Goal: Task Accomplishment & Management: Use online tool/utility

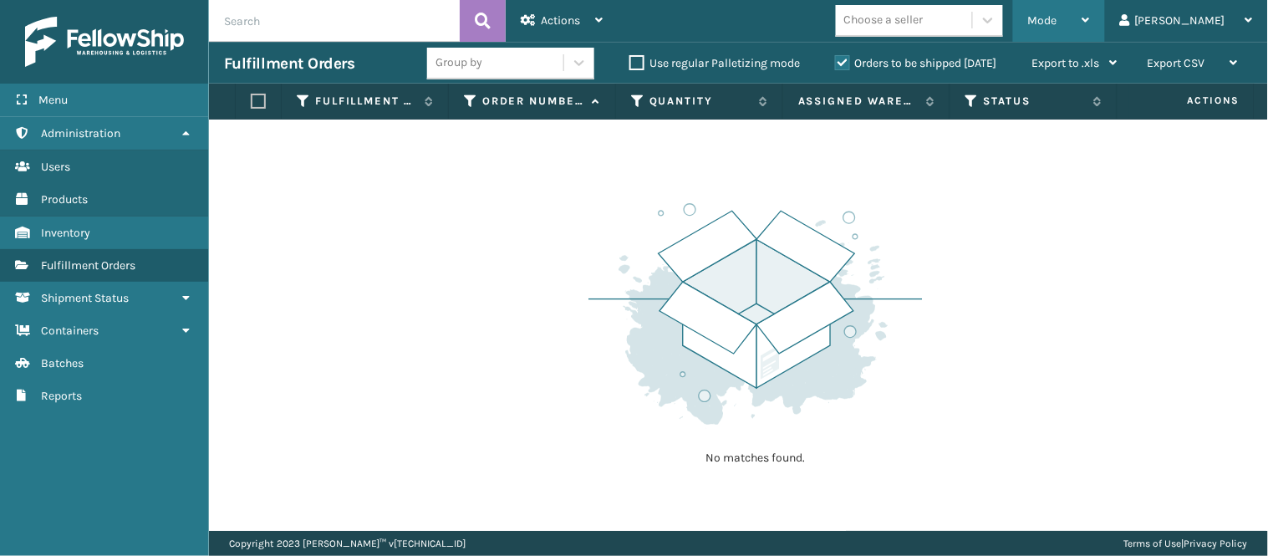
click at [1090, 8] on div "Mode" at bounding box center [1059, 21] width 62 height 42
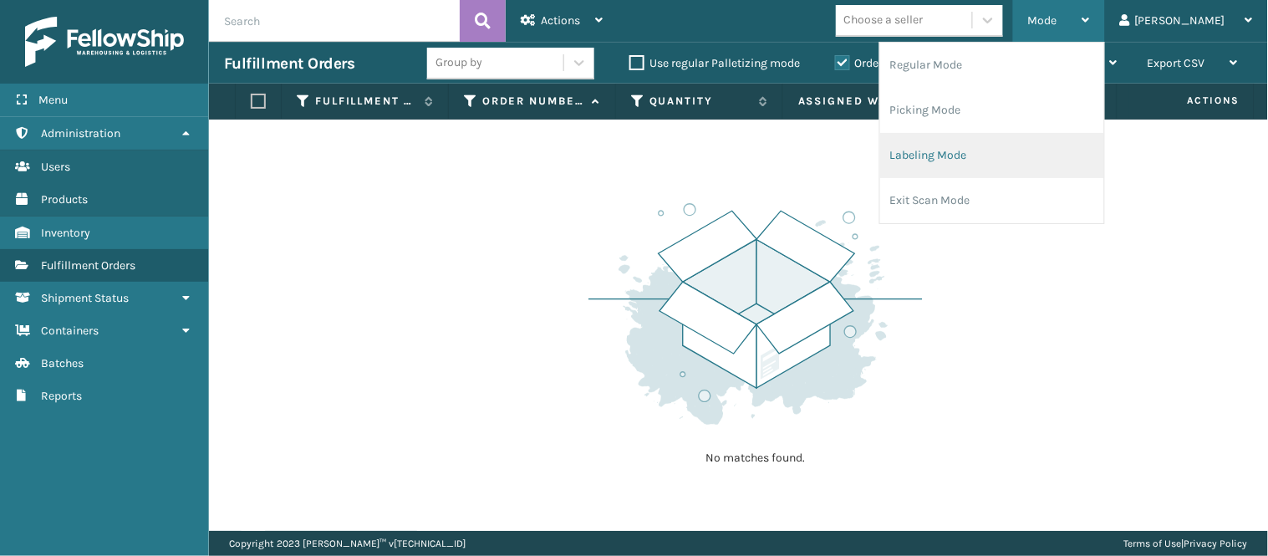
click at [1037, 148] on li "Labeling Mode" at bounding box center [992, 155] width 224 height 45
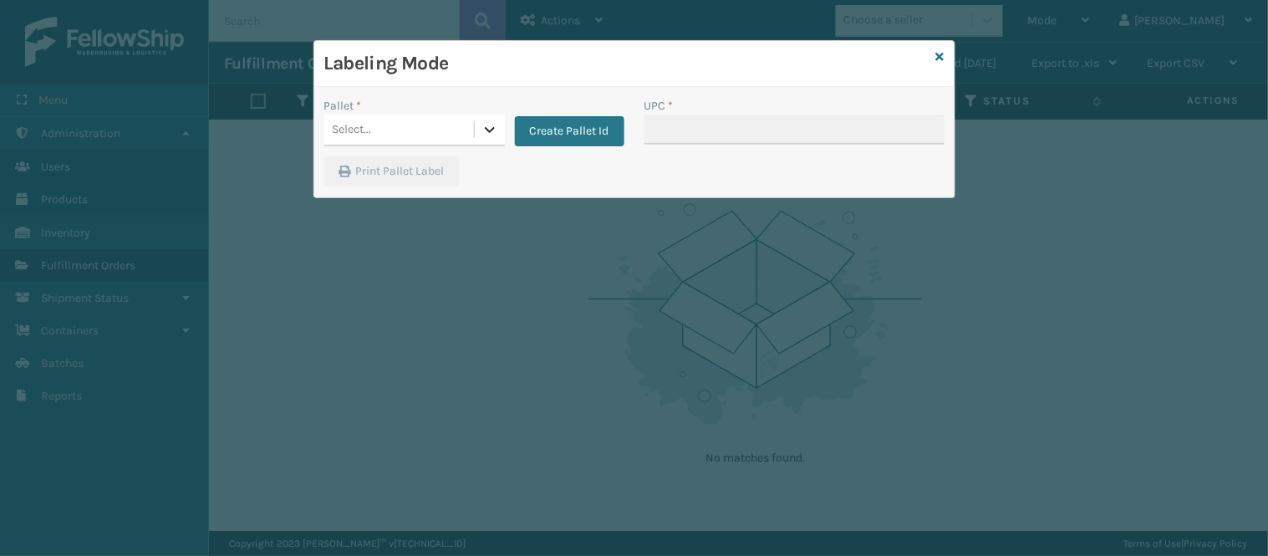
click at [482, 129] on icon at bounding box center [490, 129] width 17 height 17
click at [487, 129] on icon at bounding box center [490, 129] width 17 height 17
click at [405, 173] on div "No options" at bounding box center [414, 171] width 181 height 31
click at [537, 176] on div "Print Pallet Label" at bounding box center [634, 176] width 640 height 40
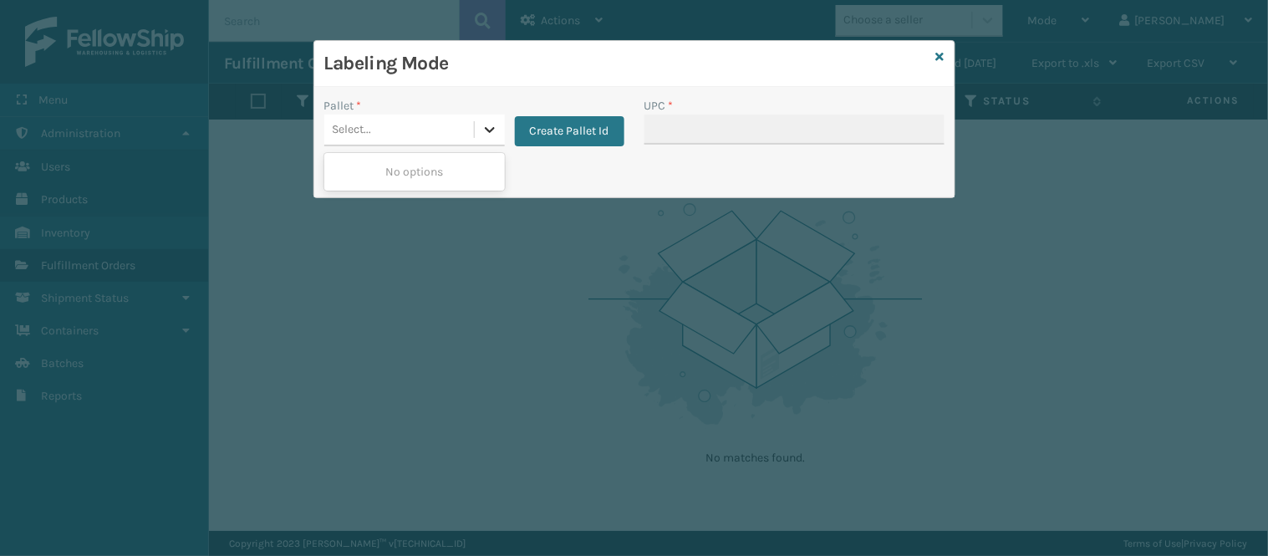
click at [485, 129] on icon at bounding box center [490, 130] width 10 height 6
click at [482, 125] on icon at bounding box center [490, 129] width 17 height 17
click at [488, 130] on icon at bounding box center [490, 129] width 17 height 17
click at [492, 128] on icon at bounding box center [490, 129] width 17 height 17
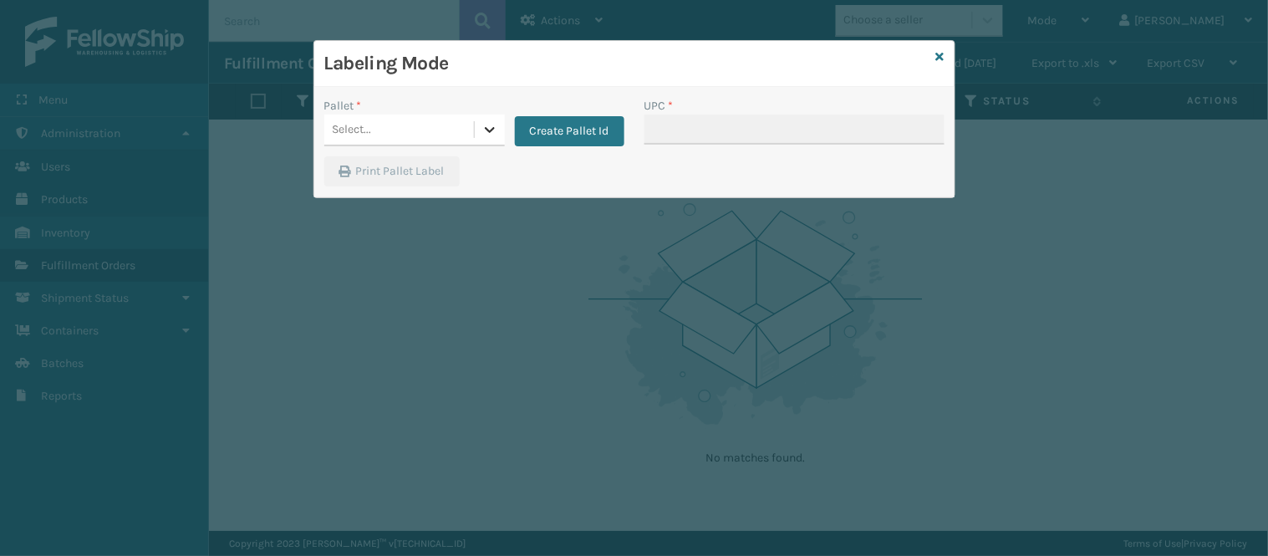
click at [492, 128] on icon at bounding box center [490, 129] width 17 height 17
click at [585, 120] on button "Create Pallet Id" at bounding box center [570, 131] width 110 height 30
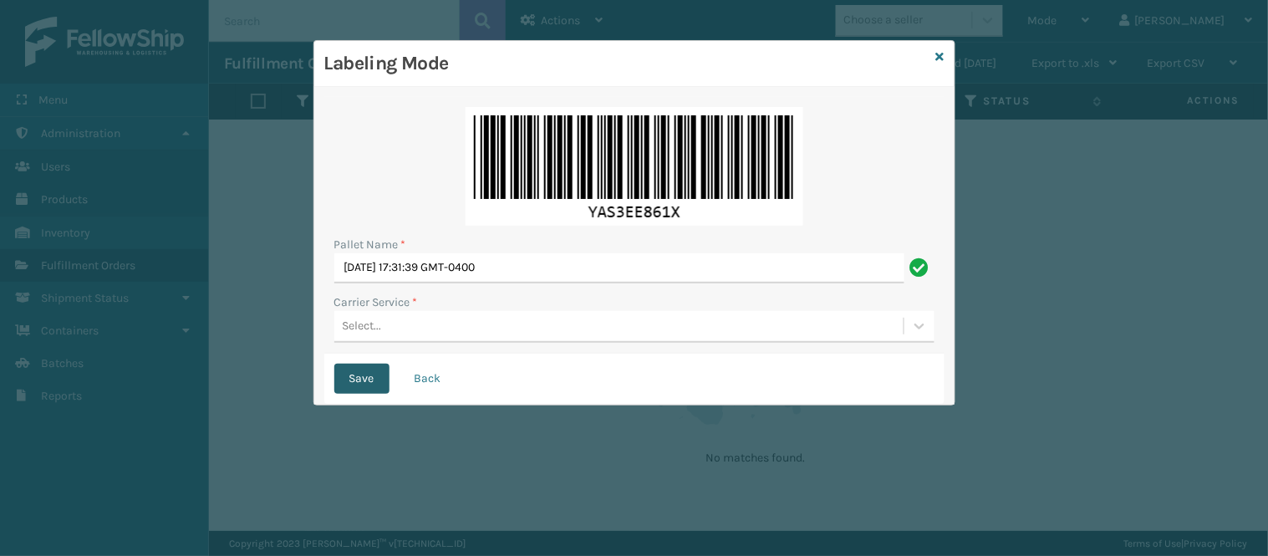
click at [365, 368] on button "Save" at bounding box center [361, 379] width 55 height 30
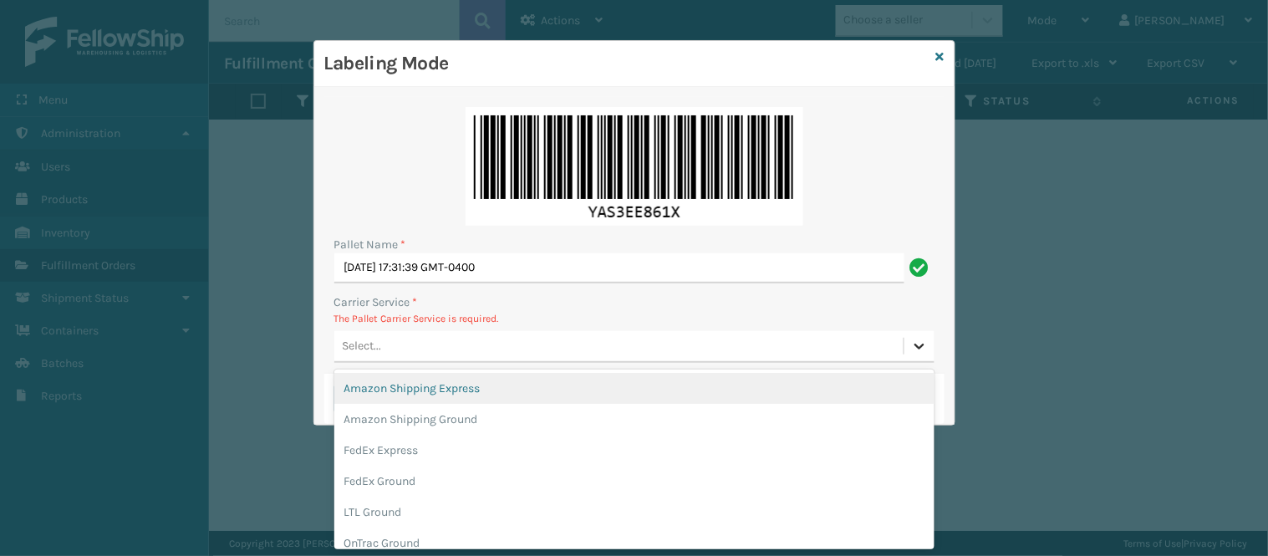
click at [918, 352] on icon at bounding box center [919, 346] width 17 height 17
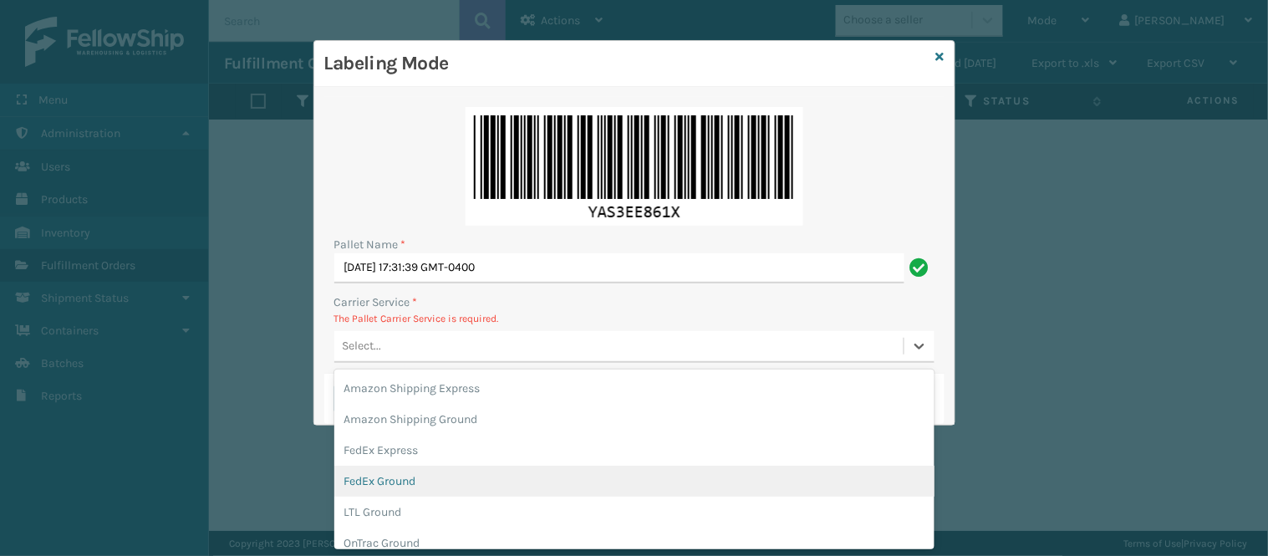
click at [450, 473] on div "FedEx Ground" at bounding box center [634, 481] width 600 height 31
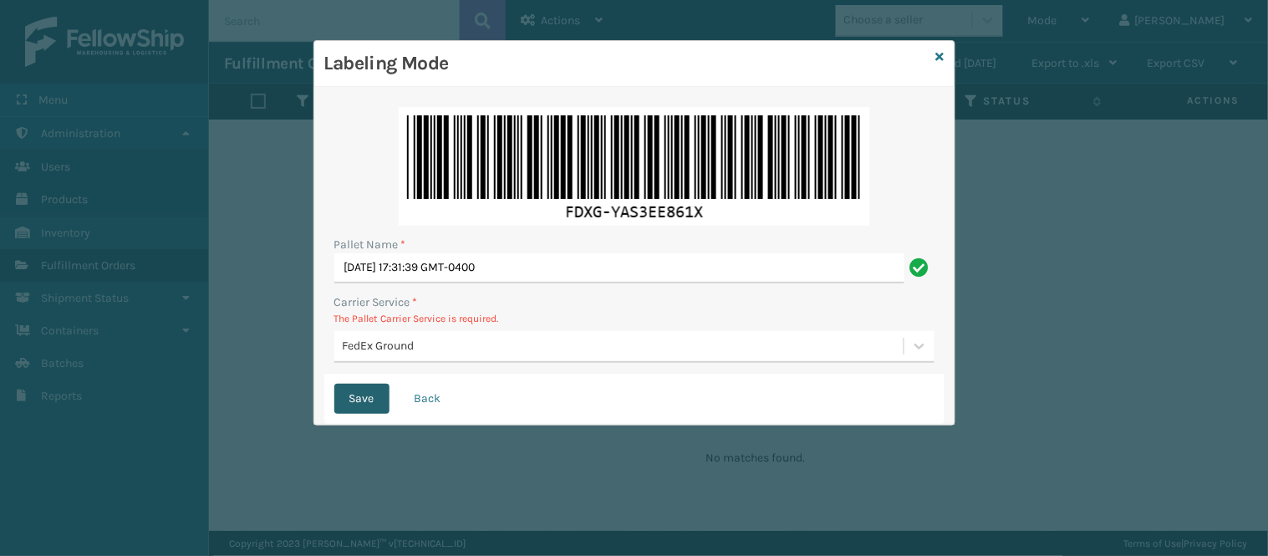
click at [358, 390] on button "Save" at bounding box center [361, 399] width 55 height 30
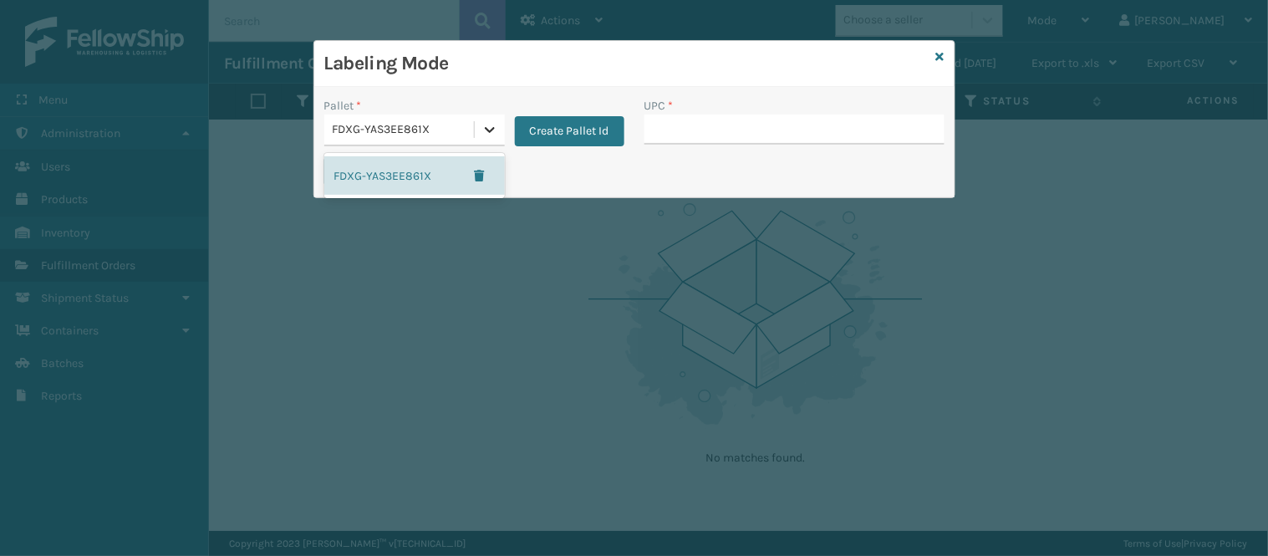
click at [487, 132] on icon at bounding box center [490, 129] width 17 height 17
type input "840985126797"
click at [489, 132] on icon at bounding box center [490, 130] width 10 height 6
click at [517, 177] on div "Print Pallet Label" at bounding box center [420, 176] width 213 height 40
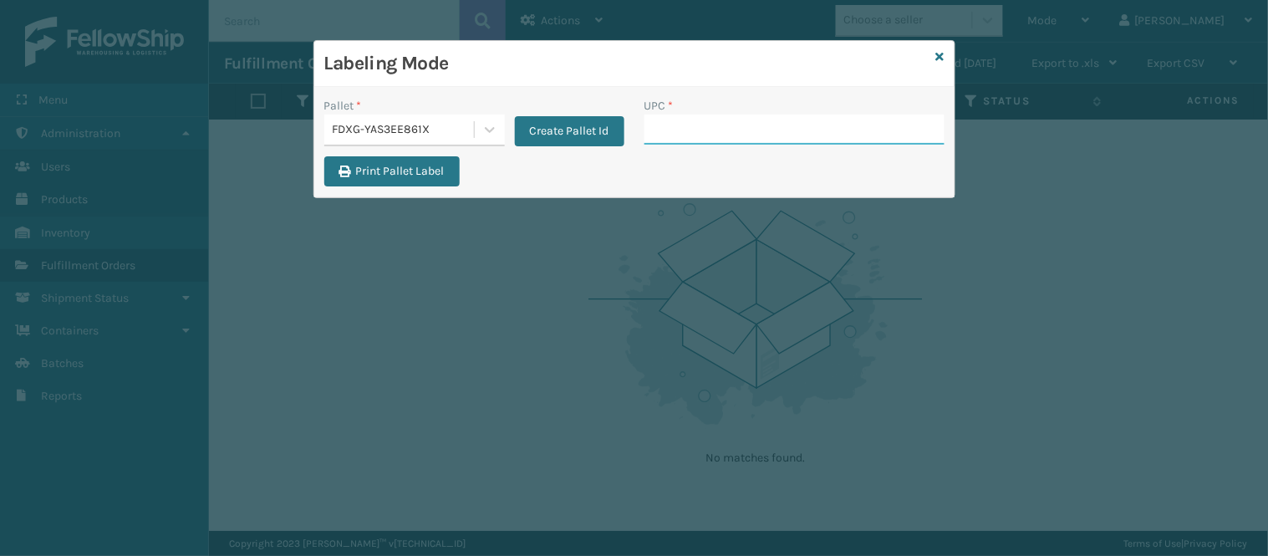
click at [701, 127] on input "UPC *" at bounding box center [795, 130] width 300 height 30
click at [940, 51] on icon at bounding box center [940, 57] width 8 height 12
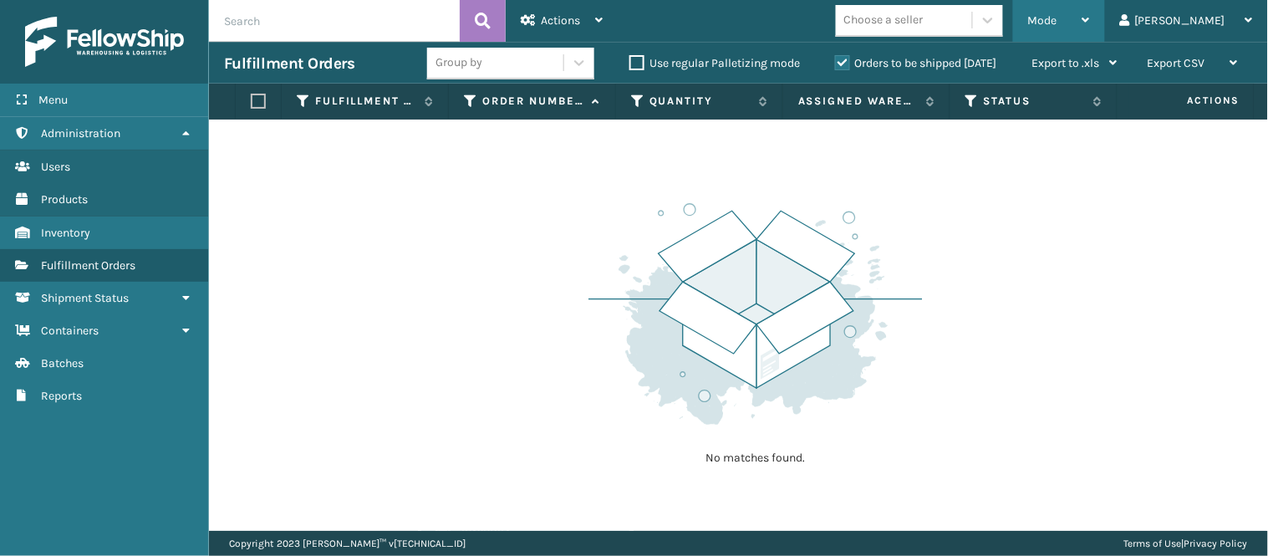
click at [1090, 26] on div "Mode" at bounding box center [1059, 21] width 62 height 42
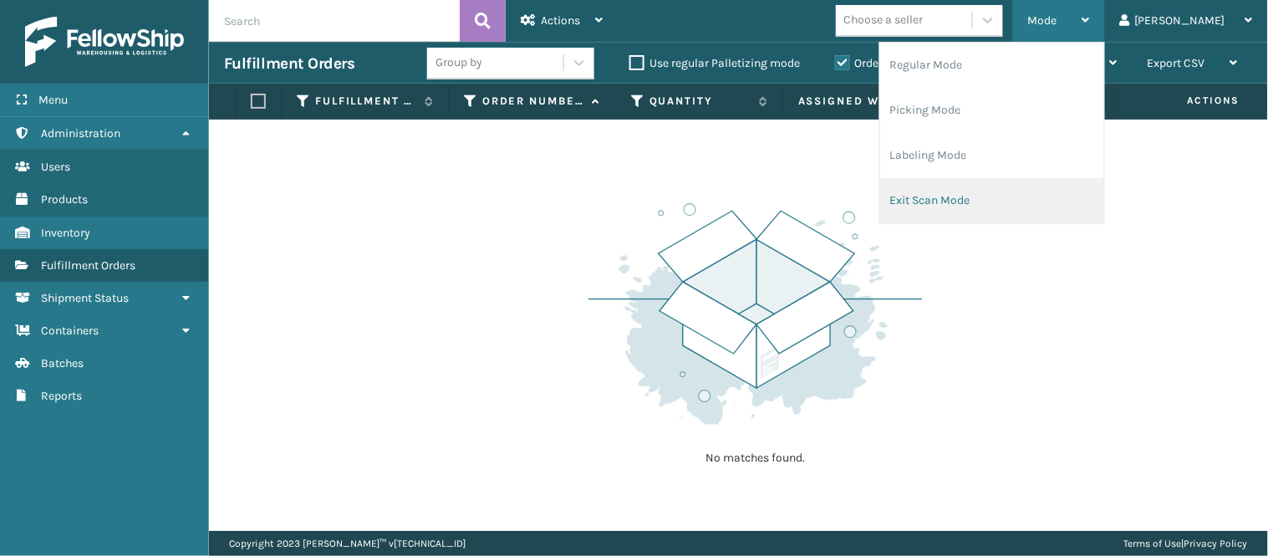
click at [1003, 190] on li "Exit Scan Mode" at bounding box center [992, 200] width 224 height 45
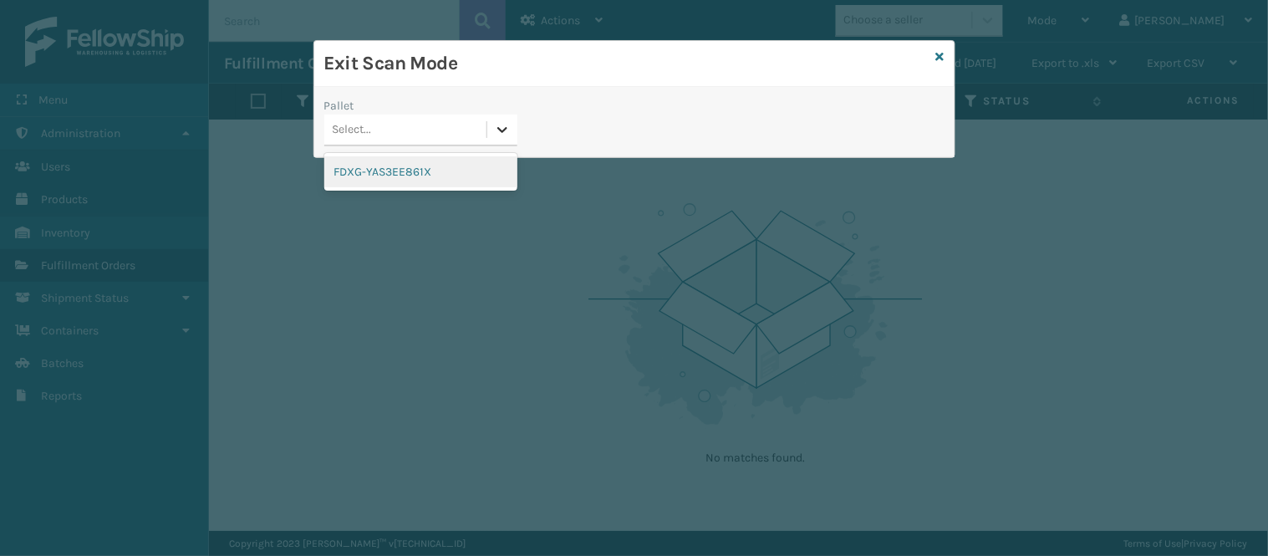
click at [505, 127] on icon at bounding box center [502, 129] width 17 height 17
click at [436, 165] on div "FDXG-YAS3EE861X" at bounding box center [420, 171] width 193 height 31
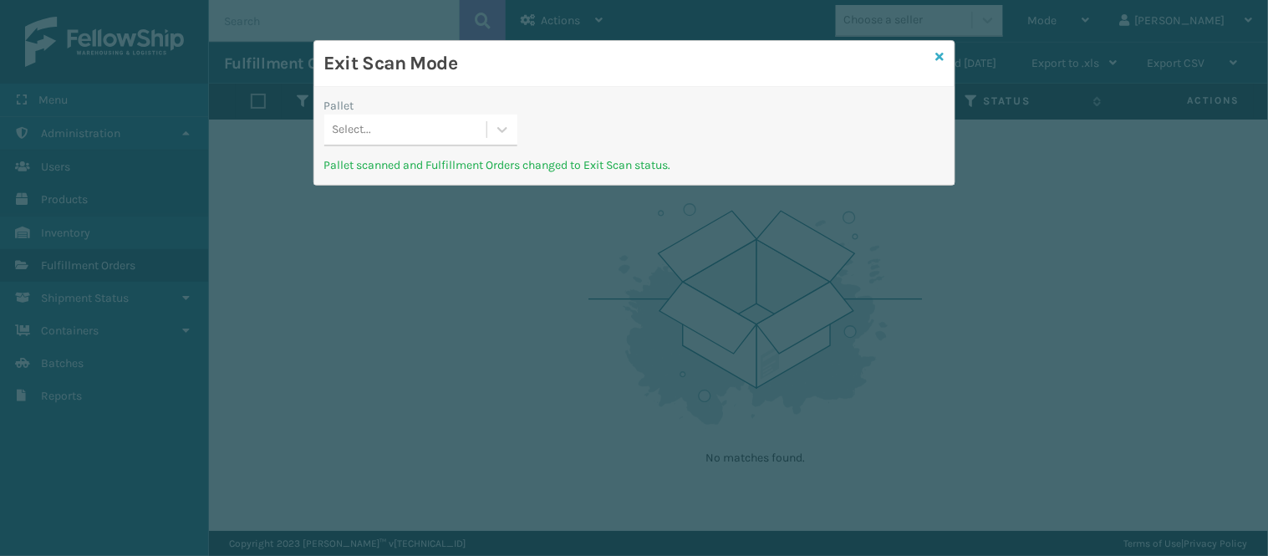
click at [938, 59] on icon at bounding box center [940, 57] width 8 height 12
